Goal: Find specific page/section: Find specific page/section

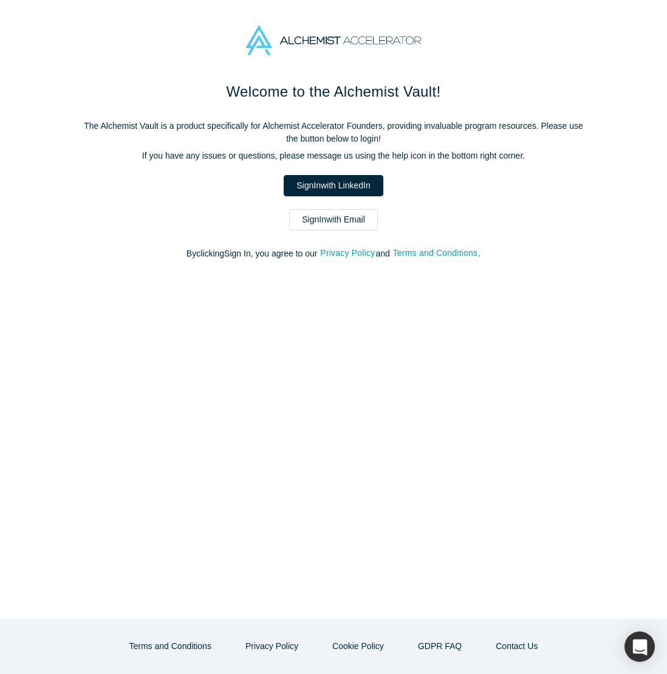
click at [313, 214] on link "Sign In with Email" at bounding box center [333, 219] width 89 height 21
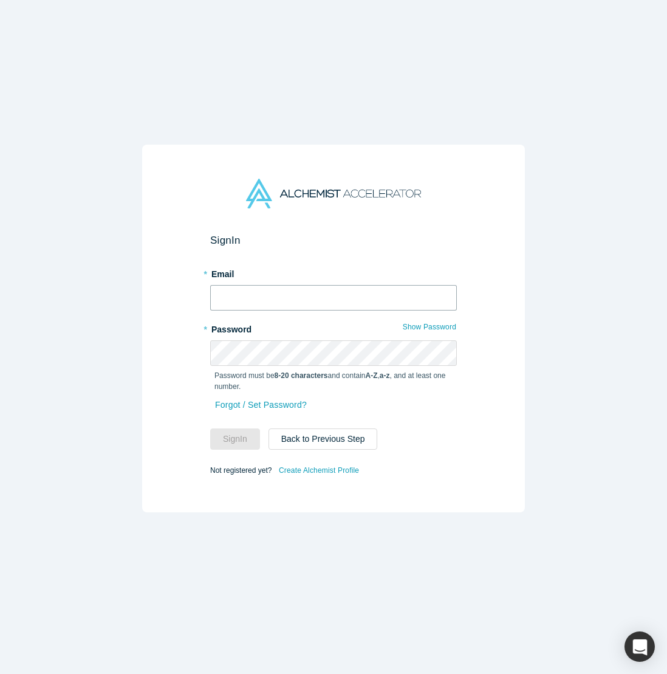
type input "[EMAIL_ADDRESS][DOMAIN_NAME]"
drag, startPoint x: 220, startPoint y: 439, endPoint x: 298, endPoint y: 411, distance: 83.2
click at [220, 439] on button "Sign In" at bounding box center [235, 438] width 50 height 21
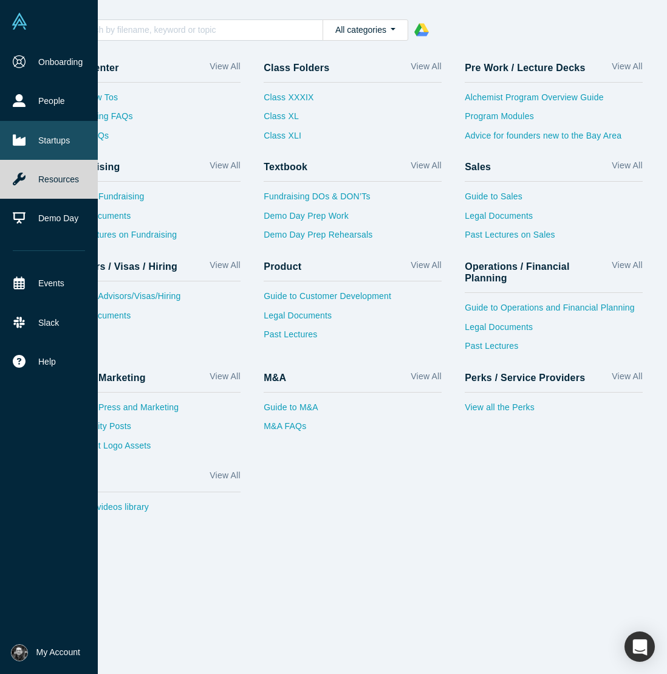
click at [38, 145] on link "Startups" at bounding box center [49, 140] width 98 height 39
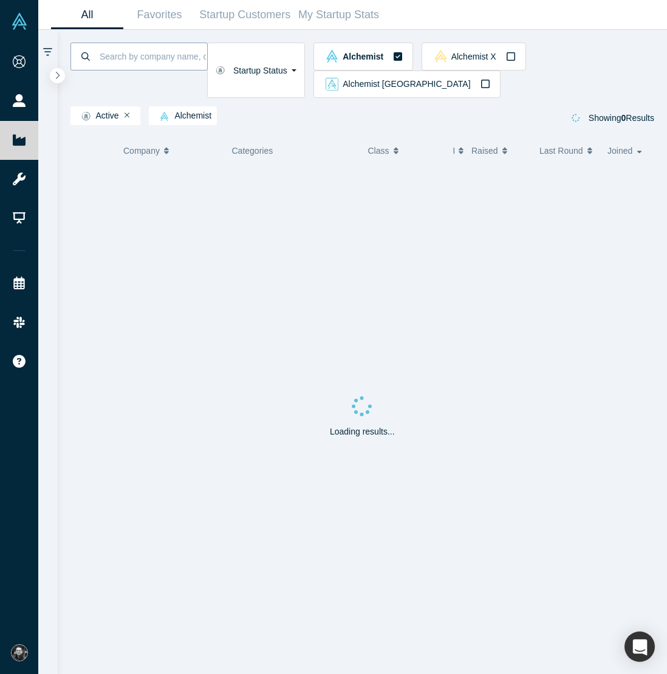
click at [157, 44] on input at bounding box center [152, 56] width 109 height 29
type input "warestack"
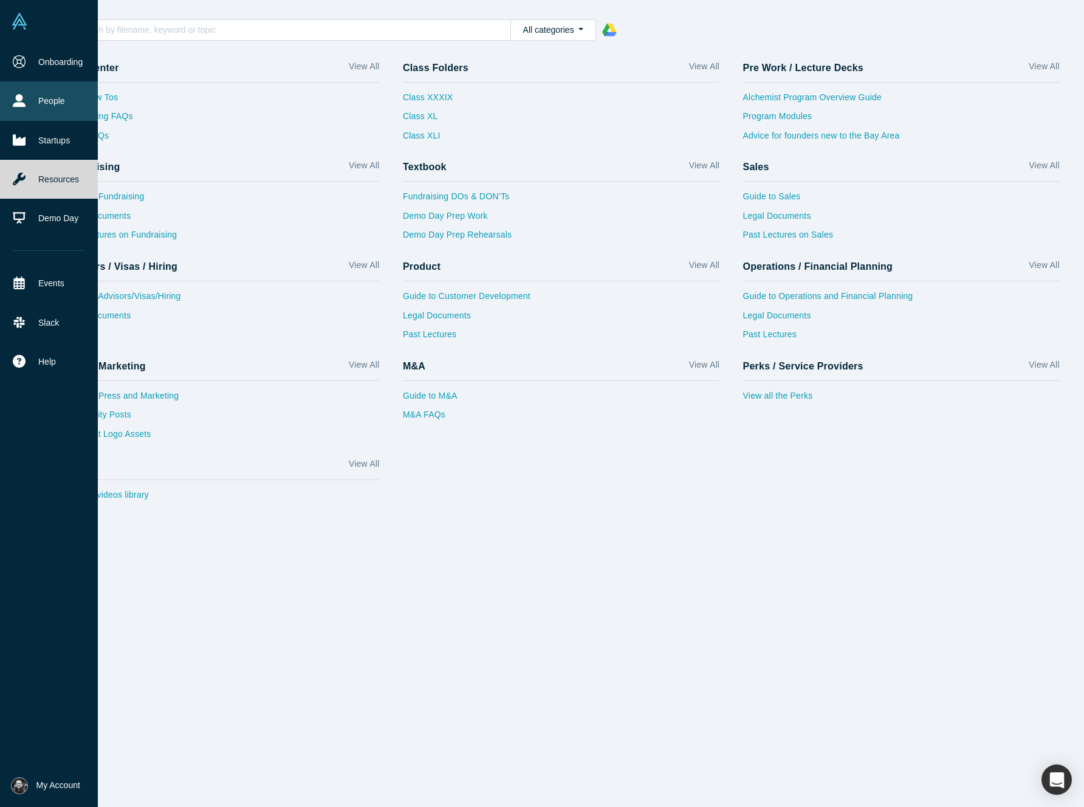
click at [31, 97] on link "People" at bounding box center [49, 100] width 98 height 39
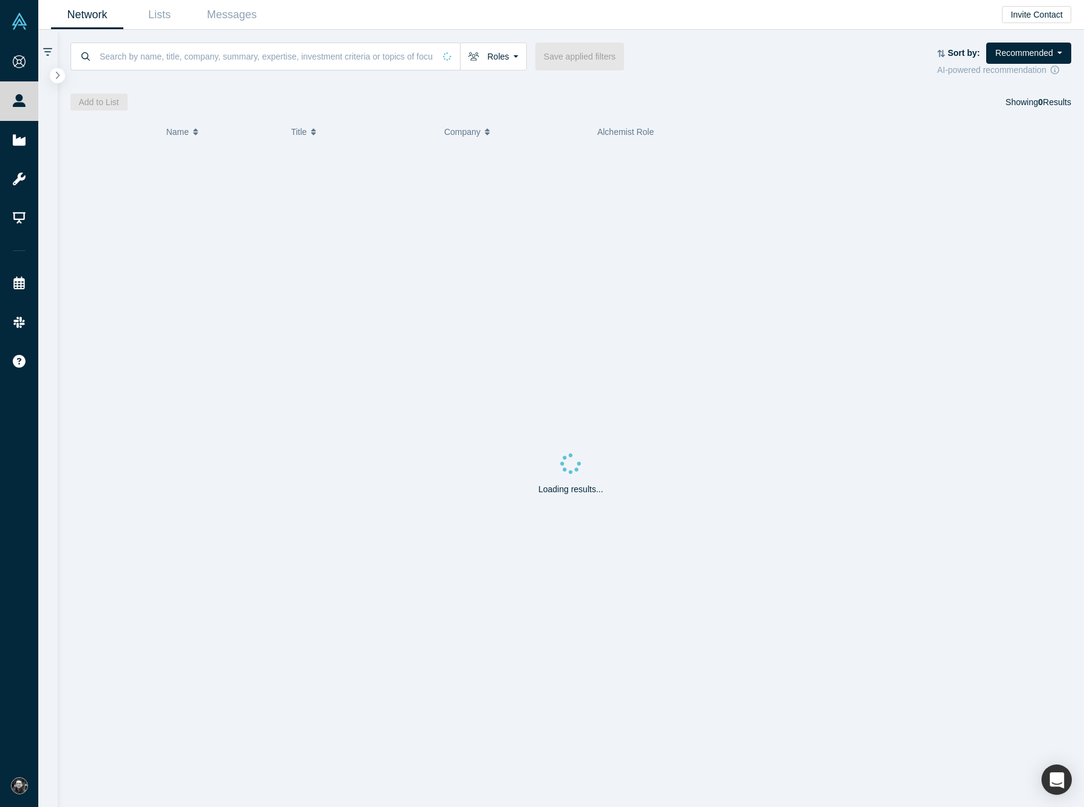
drag, startPoint x: 19, startPoint y: 64, endPoint x: 120, endPoint y: 69, distance: 100.9
click at [19, 64] on icon at bounding box center [19, 61] width 13 height 13
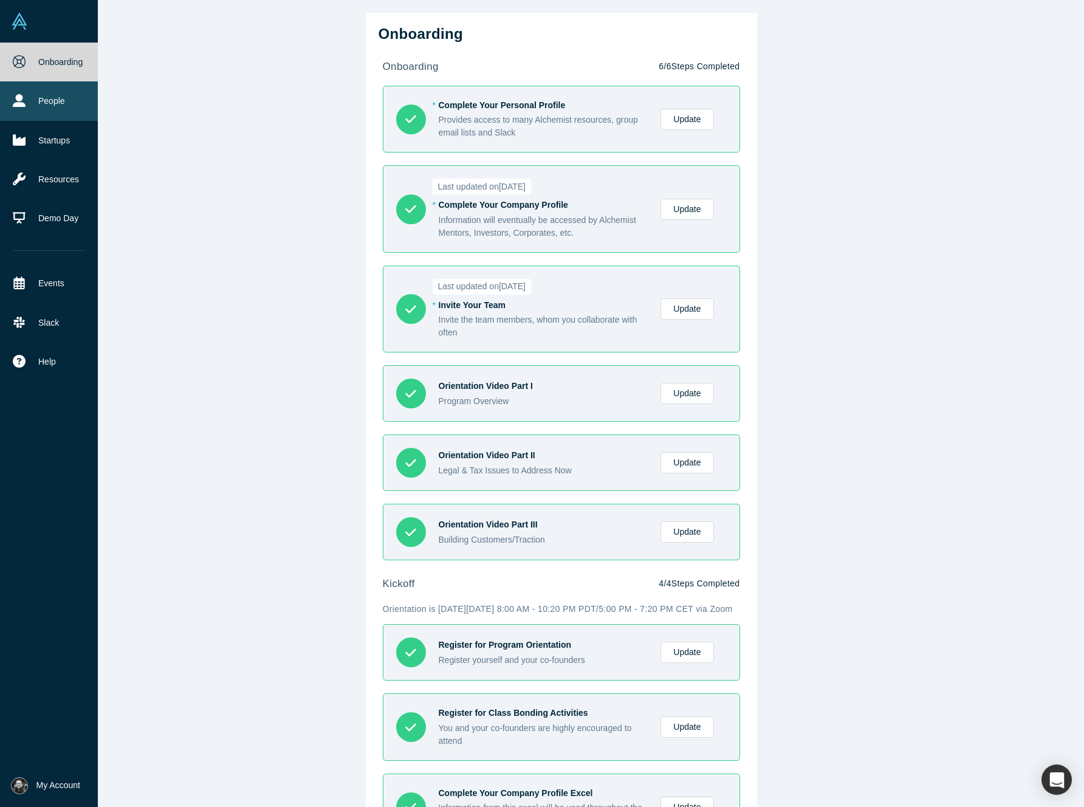
click at [50, 100] on link "People" at bounding box center [49, 100] width 98 height 39
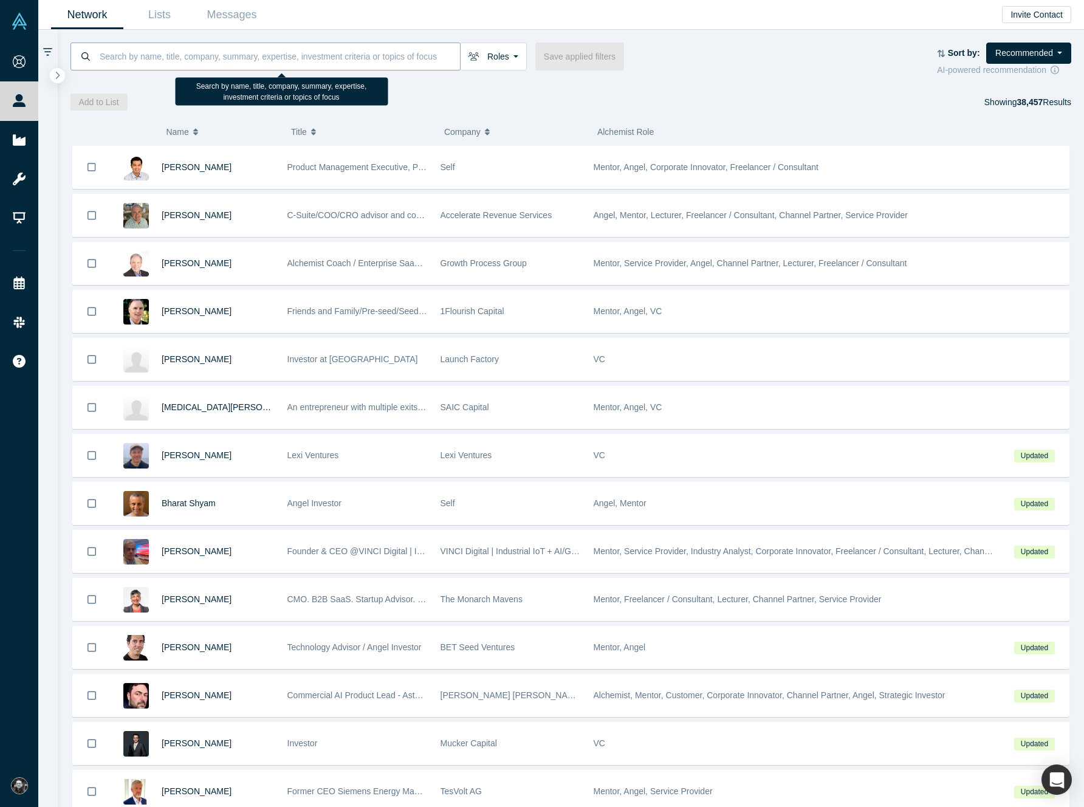
click at [182, 65] on input at bounding box center [278, 56] width 361 height 29
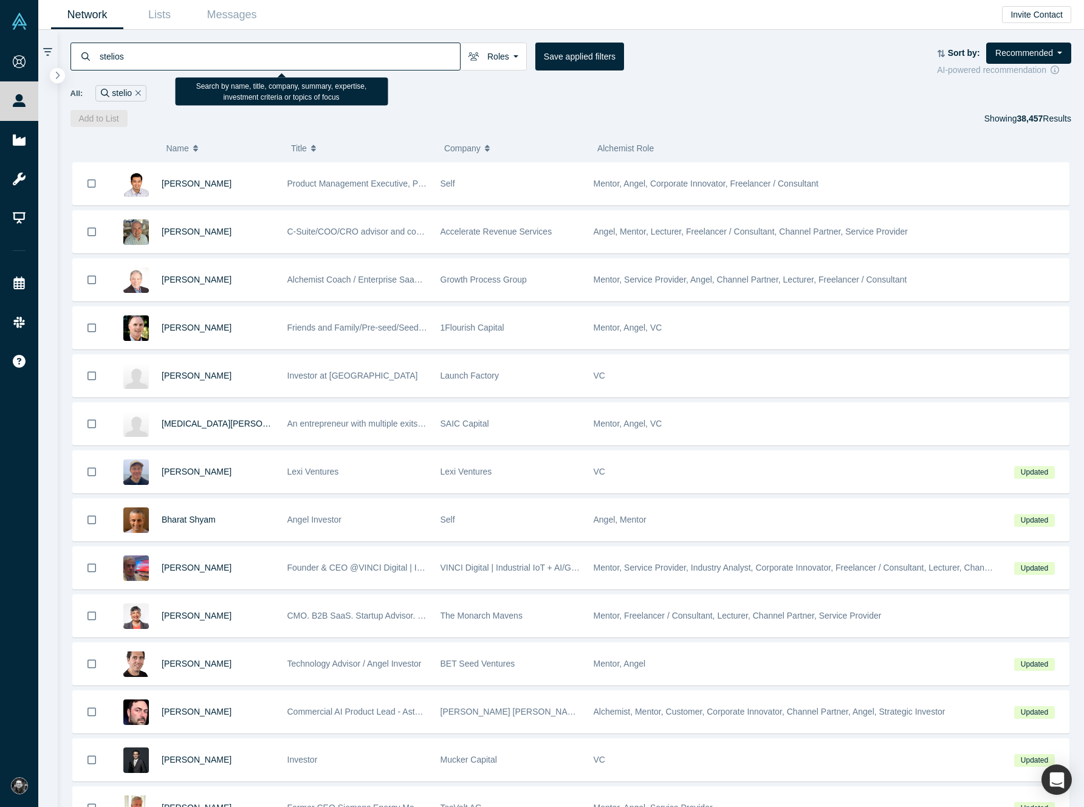
type input "stelios"
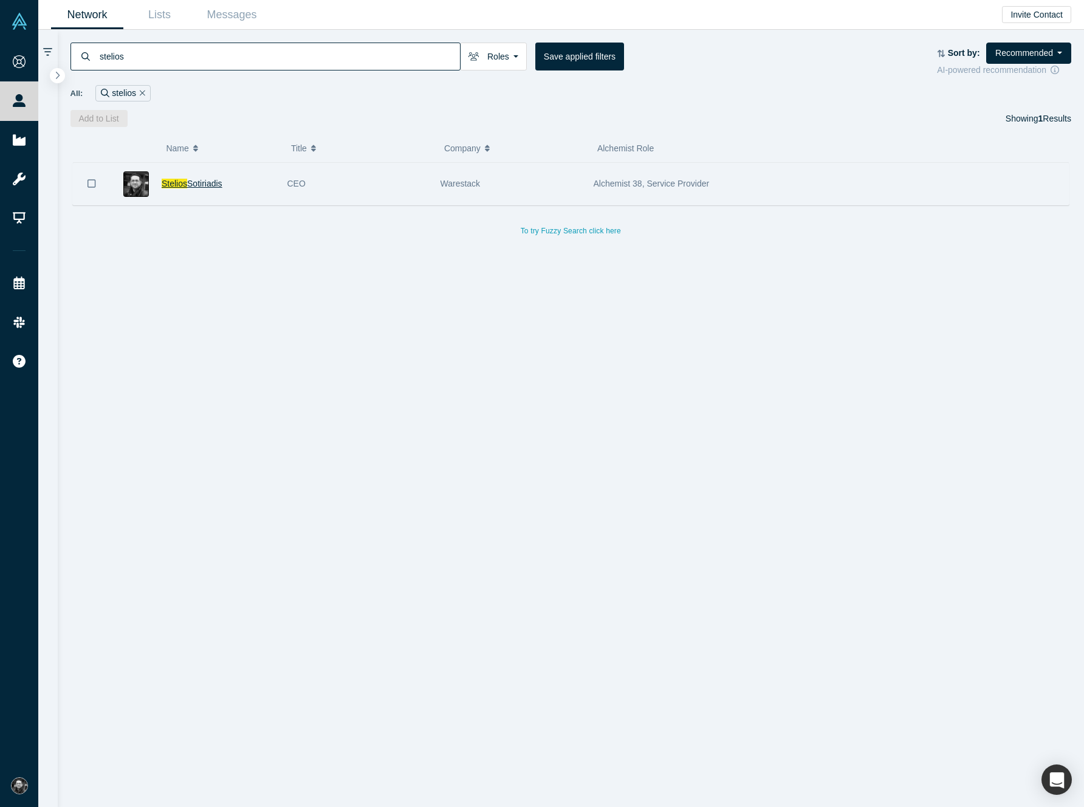
click at [190, 186] on span "Sotiriadis" at bounding box center [204, 184] width 35 height 10
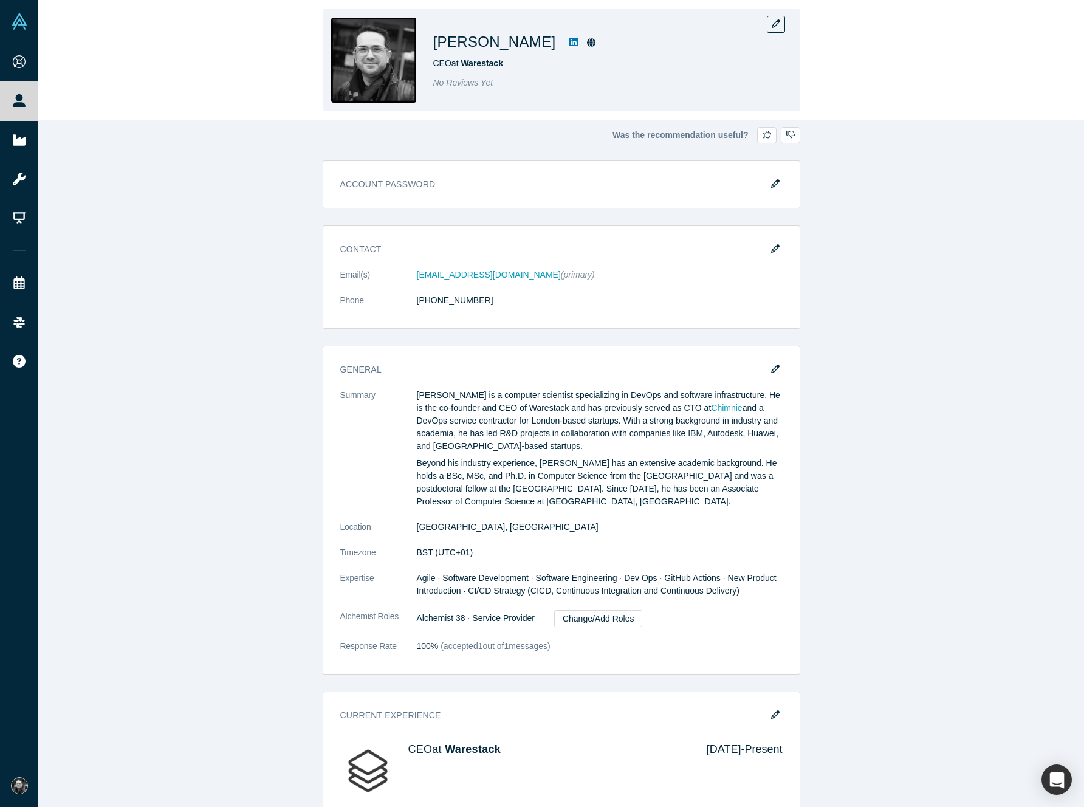
click at [497, 60] on span "Warestack" at bounding box center [481, 63] width 43 height 10
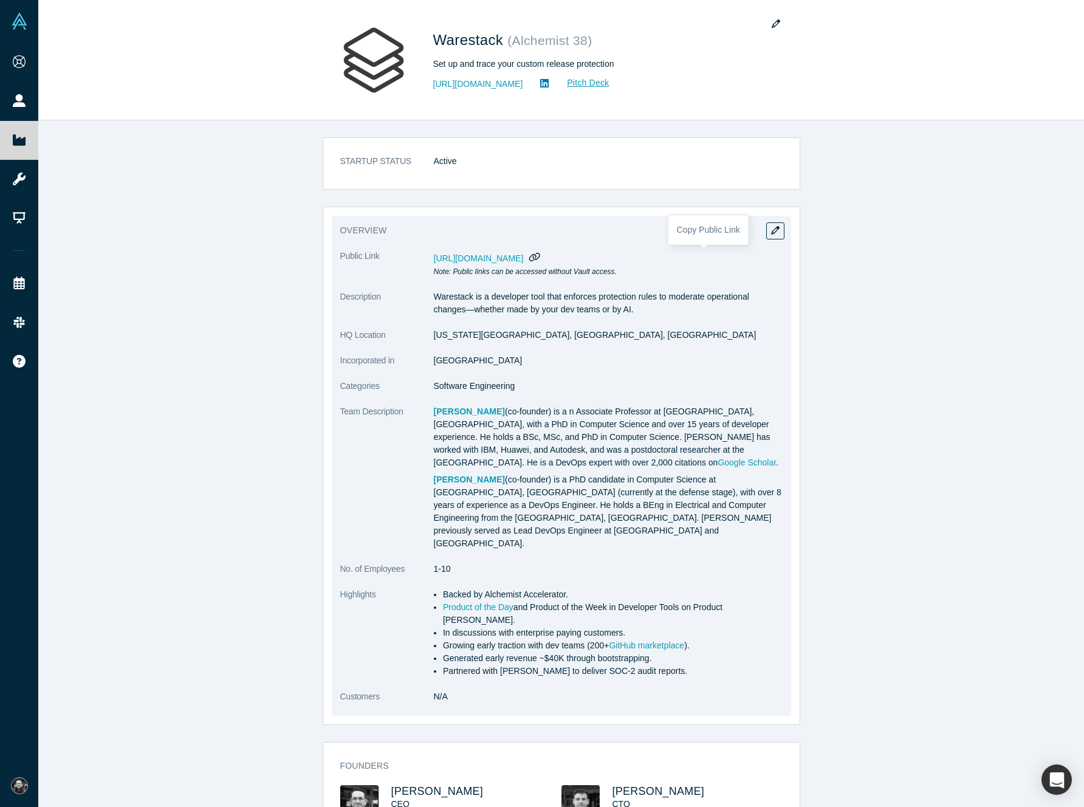
click at [540, 257] on icon "button" at bounding box center [534, 257] width 11 height 9
